Goal: Task Accomplishment & Management: Complete application form

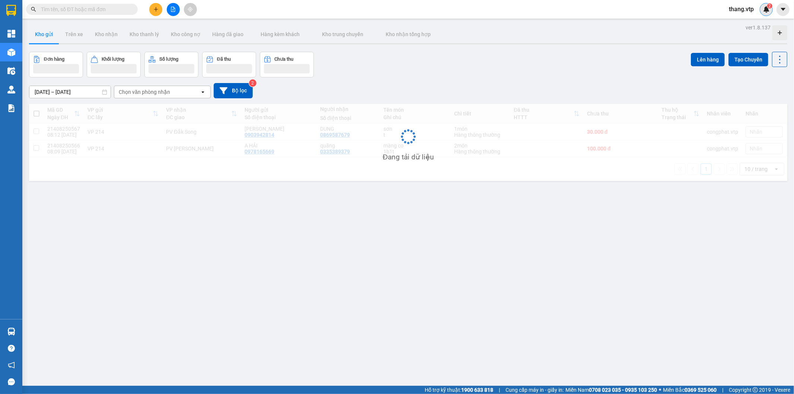
click at [764, 12] on img at bounding box center [766, 9] width 7 height 7
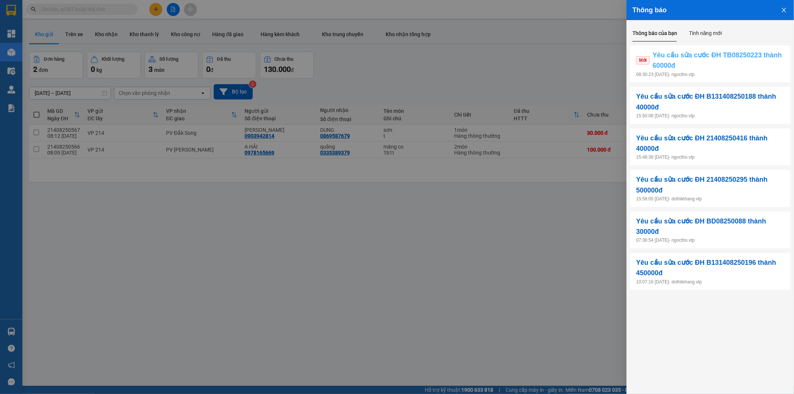
click at [718, 63] on span "Yêu cầu sửa cước ĐH TB08250223 thành 60000đ" at bounding box center [718, 60] width 132 height 21
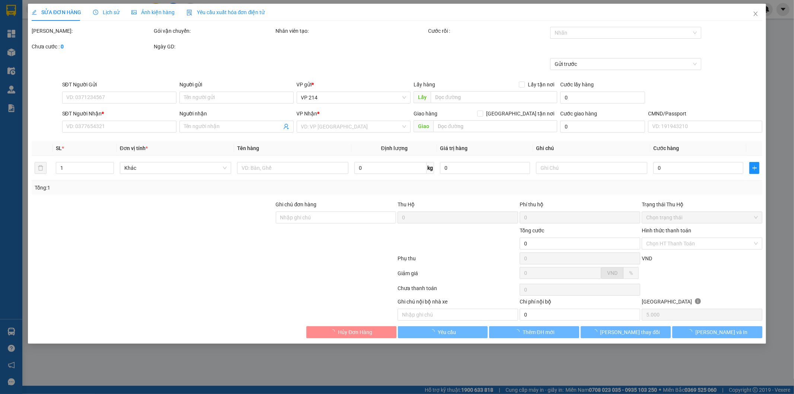
type input "5.000"
type input "0773557989"
type input "hay"
type input "0346577268"
type input "phiến/ok"
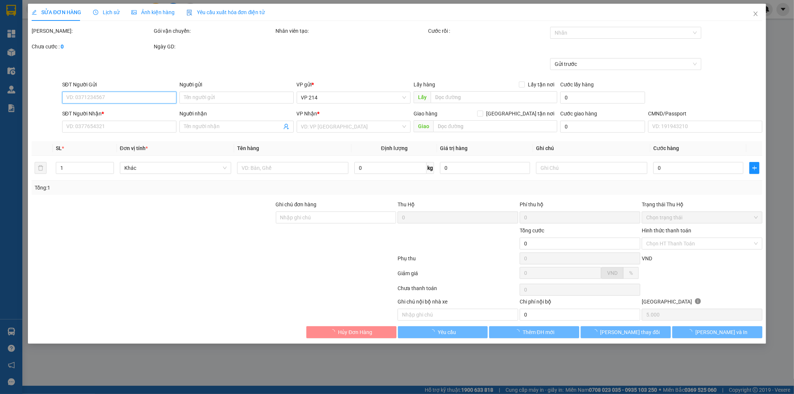
type input "100.000"
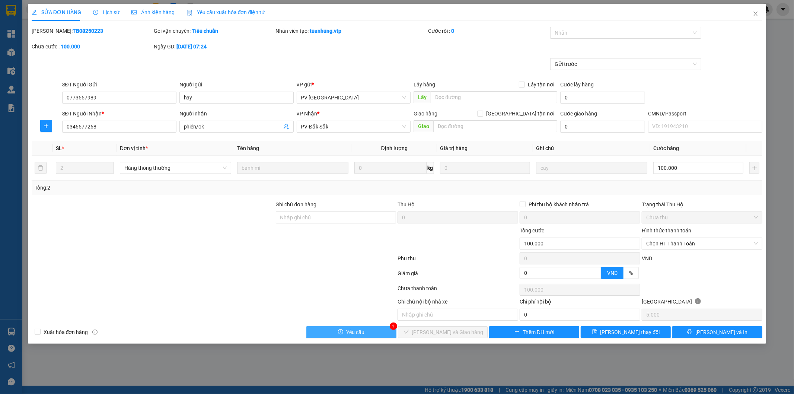
click at [348, 328] on span "Yêu cầu" at bounding box center [355, 332] width 18 height 8
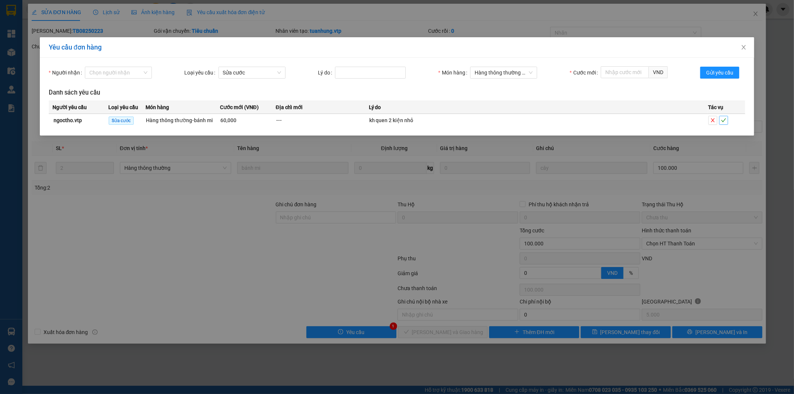
click at [722, 120] on icon "check" at bounding box center [723, 120] width 5 height 5
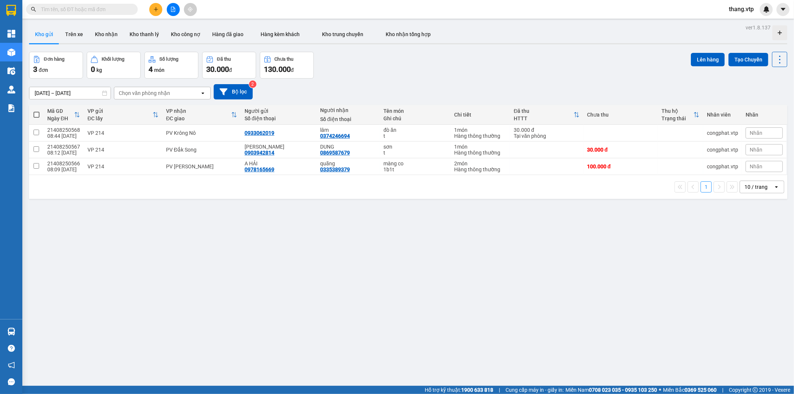
click at [321, 293] on div "ver 1.8.137 Kho gửi Trên xe Kho nhận Kho thanh lý Kho công nợ Hàng đã giao Hàng…" at bounding box center [408, 219] width 764 height 394
